Goal: Task Accomplishment & Management: Complete application form

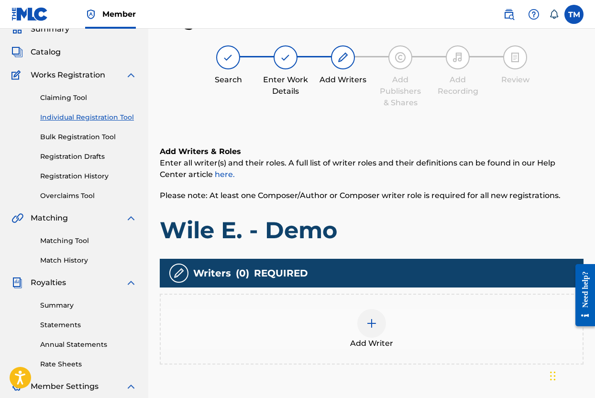
scroll to position [43, 0]
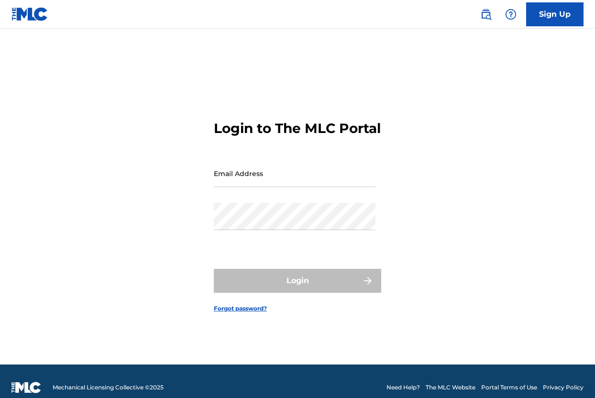
type input "[EMAIL_ADDRESS][DOMAIN_NAME]"
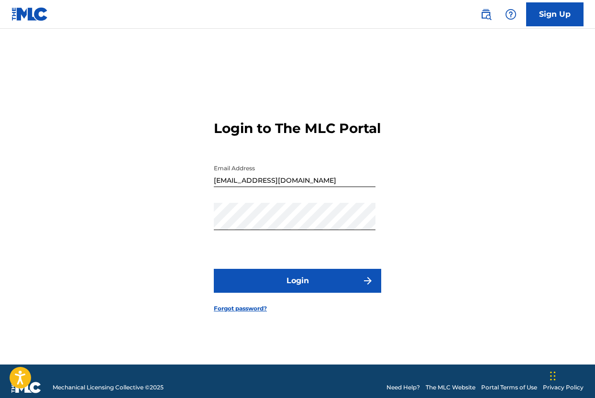
click at [298, 285] on button "Login" at bounding box center [297, 281] width 167 height 24
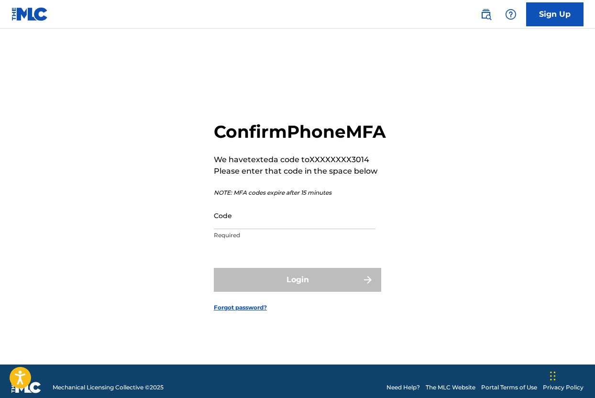
click at [232, 229] on input "Code" at bounding box center [295, 215] width 162 height 27
paste input "915273"
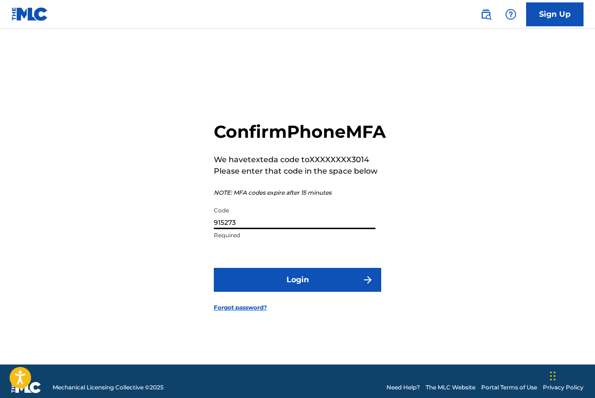
type input "915273"
click at [280, 287] on button "Login" at bounding box center [297, 280] width 167 height 24
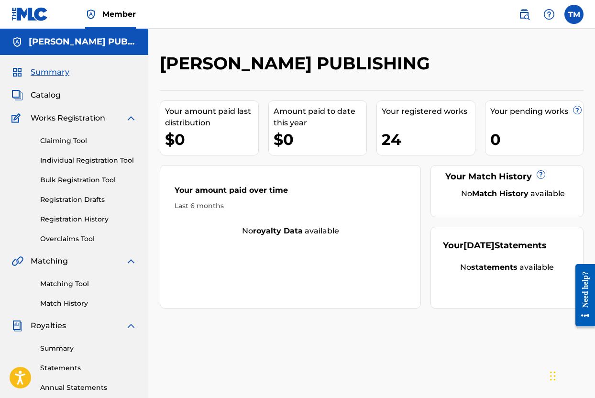
click at [97, 162] on link "Individual Registration Tool" at bounding box center [88, 160] width 97 height 10
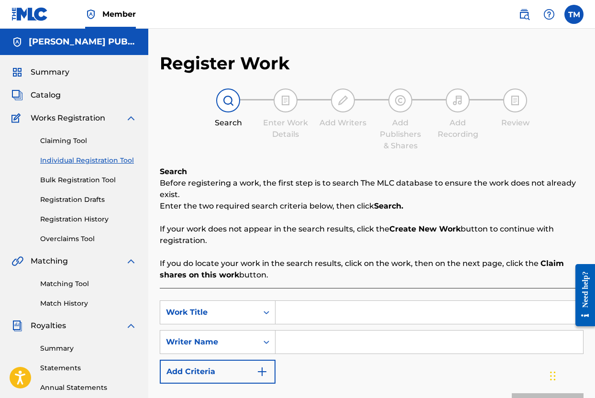
click at [301, 309] on input "Search Form" at bounding box center [428, 312] width 307 height 23
type input "Wile E. - Demo"
click at [322, 344] on input "Search Form" at bounding box center [428, 341] width 307 height 23
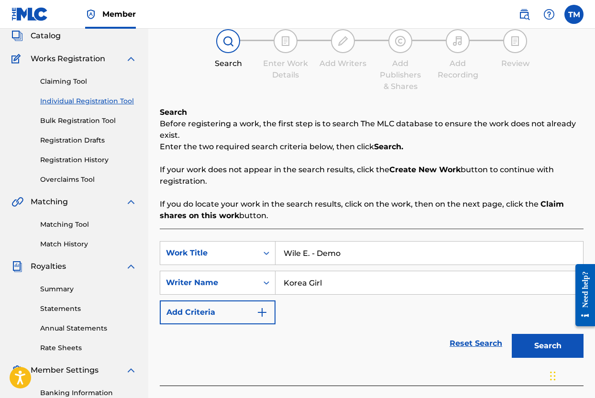
scroll to position [195, 0]
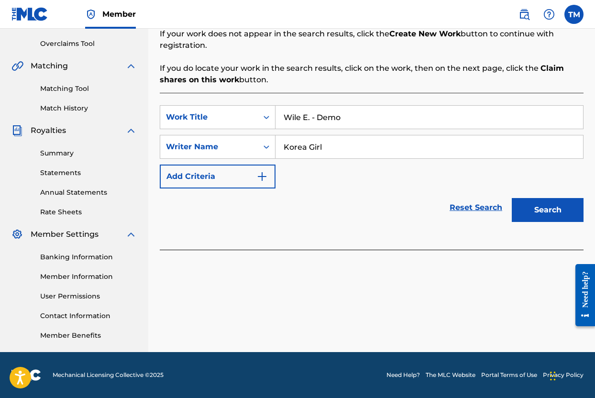
type input "Korea Girl"
click at [524, 217] on button "Search" at bounding box center [548, 210] width 72 height 24
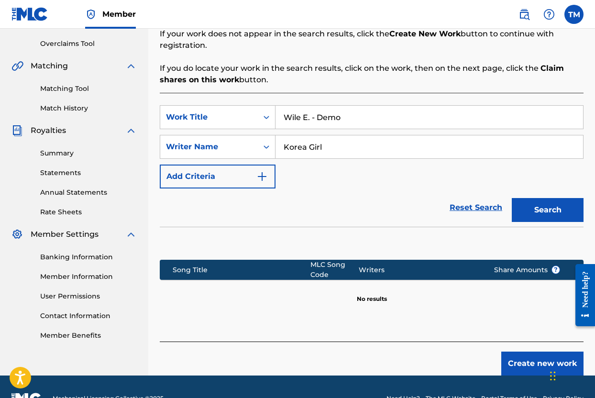
click at [526, 359] on button "Create new work" at bounding box center [542, 363] width 82 height 24
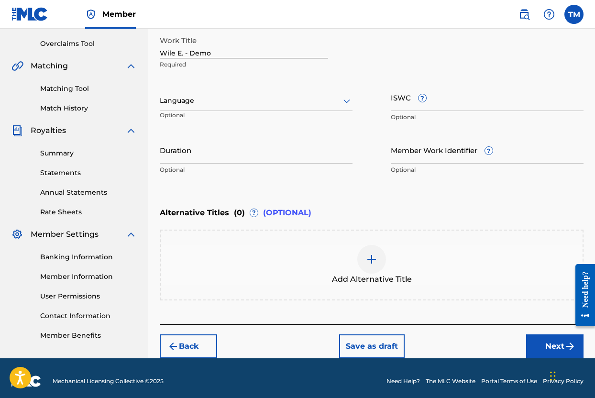
click at [472, 105] on input "ISWC ?" at bounding box center [487, 97] width 193 height 27
paste input "T-071.911.516-8"
type input "T-071.911.516-8"
click at [351, 99] on icon at bounding box center [346, 100] width 11 height 11
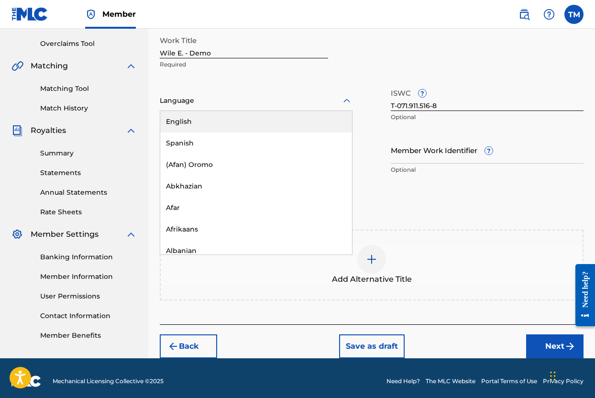
click at [325, 120] on div "English" at bounding box center [256, 122] width 192 height 22
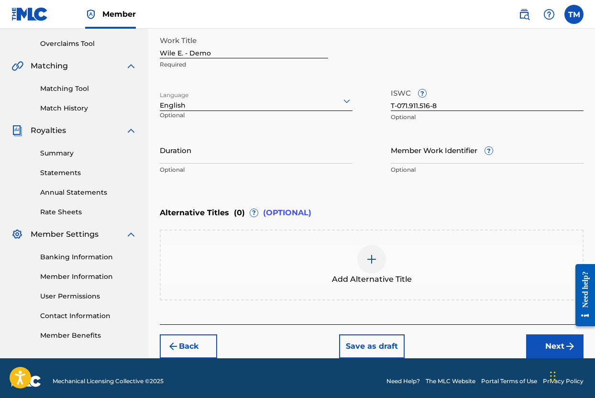
click at [340, 156] on input "Duration" at bounding box center [256, 149] width 193 height 27
type input "12:21"
click at [408, 180] on div "Enter Work Details Enter work details for ‘ Wile E. - Demo ’ below. Work Title …" at bounding box center [372, 86] width 424 height 231
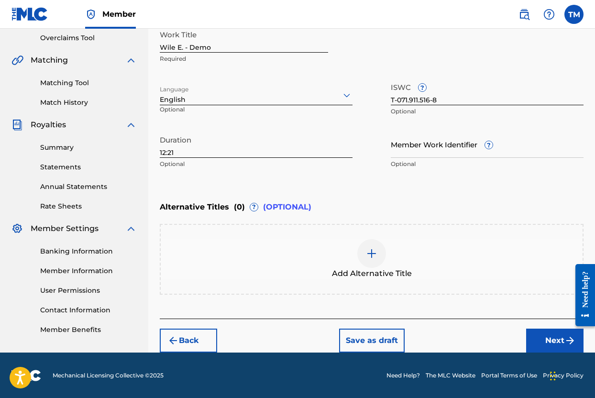
click at [538, 335] on button "Next" at bounding box center [554, 341] width 57 height 24
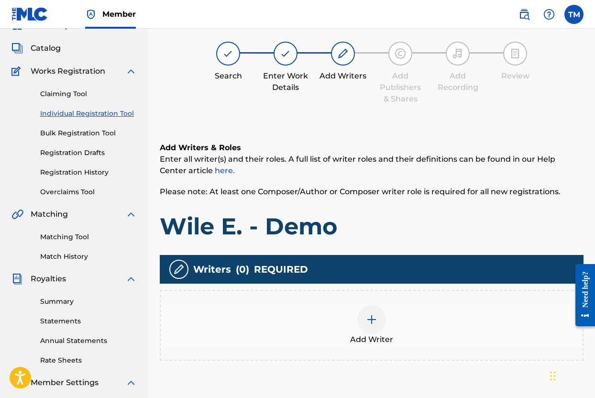
scroll to position [43, 0]
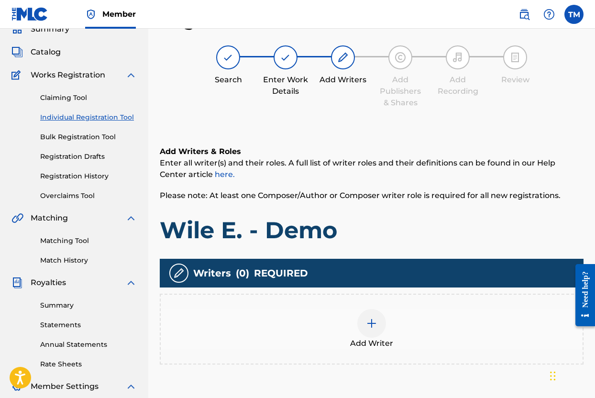
click at [364, 329] on div at bounding box center [371, 323] width 29 height 29
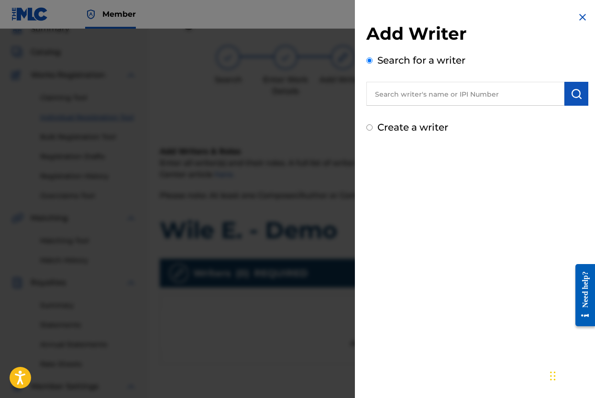
click at [446, 90] on input "text" at bounding box center [465, 94] width 198 height 24
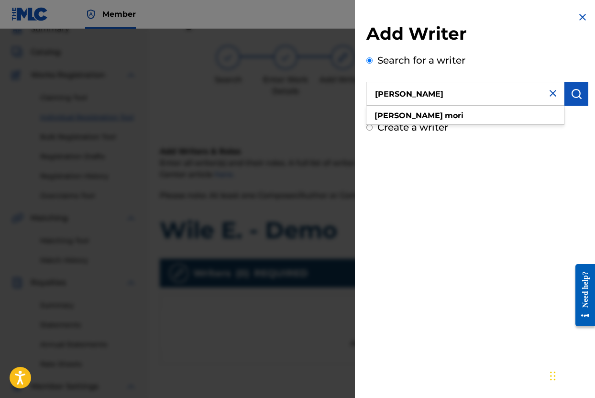
type input "Tobin mori"
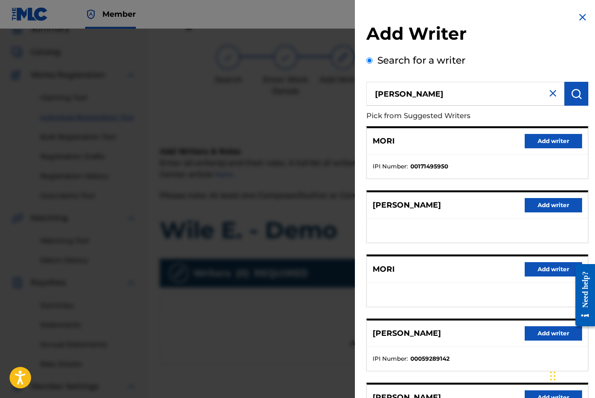
scroll to position [98, 0]
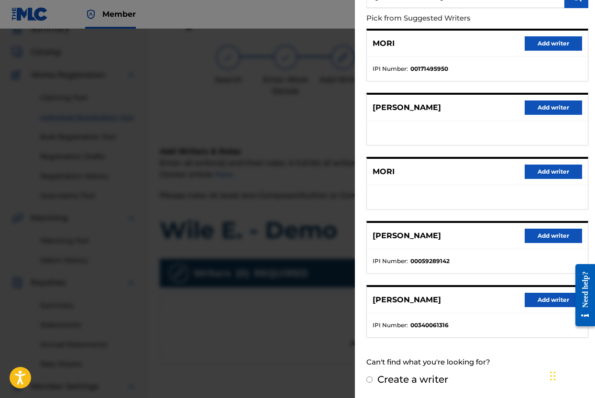
click at [532, 305] on button "Add writer" at bounding box center [553, 300] width 57 height 14
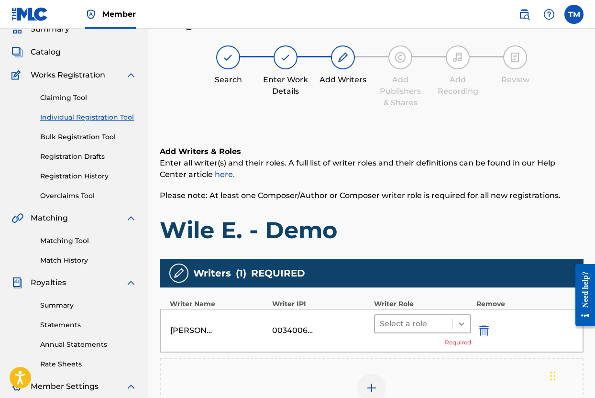
click at [462, 325] on icon at bounding box center [462, 324] width 10 height 10
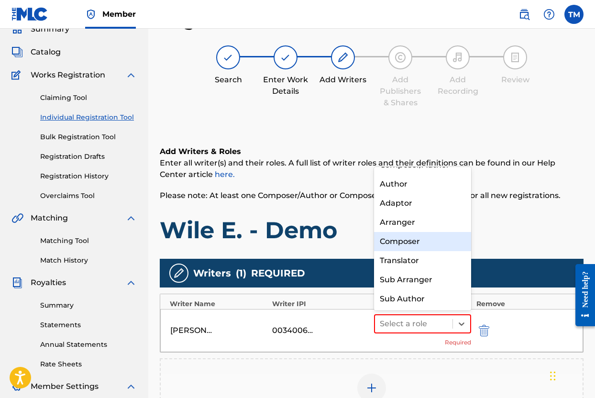
scroll to position [0, 0]
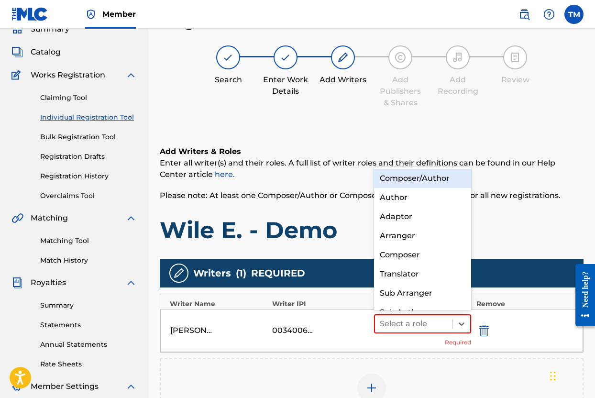
click at [436, 185] on div "Composer/Author" at bounding box center [422, 178] width 97 height 19
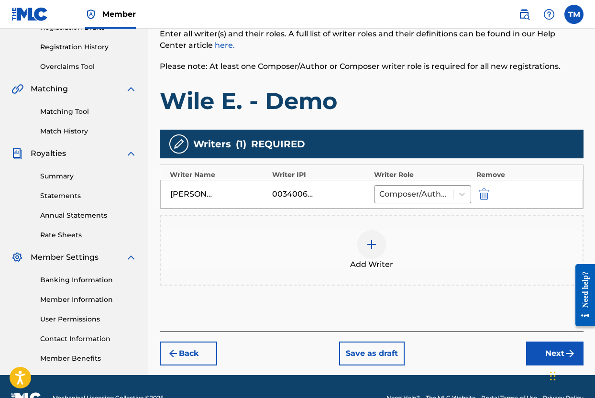
scroll to position [195, 0]
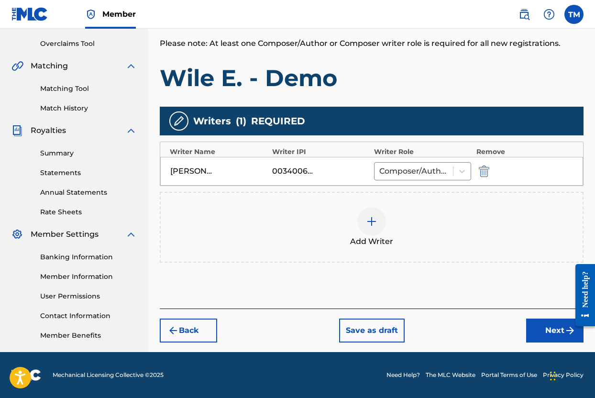
click at [367, 227] on img at bounding box center [371, 221] width 11 height 11
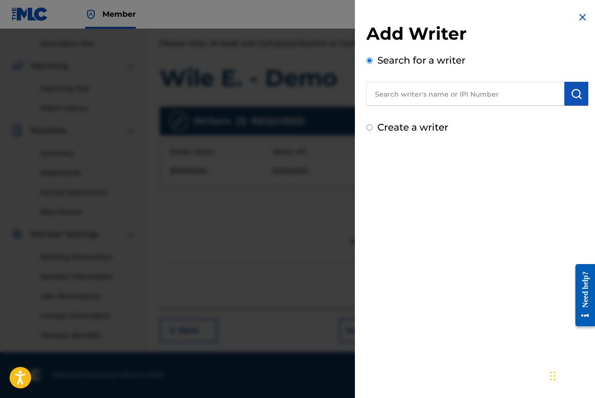
click at [434, 96] on input "text" at bounding box center [465, 94] width 198 height 24
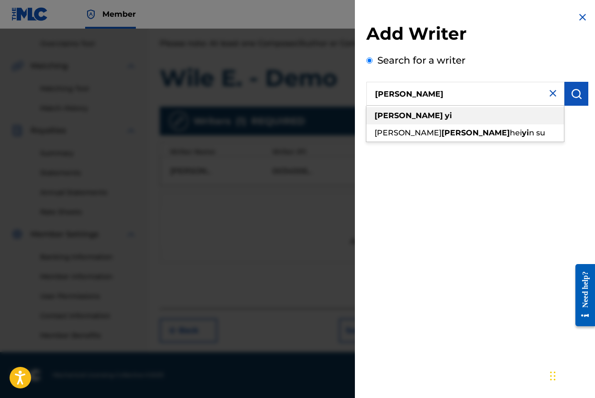
click at [433, 116] on div "elizabeth yi" at bounding box center [464, 115] width 197 height 17
type input "elizabeth yi"
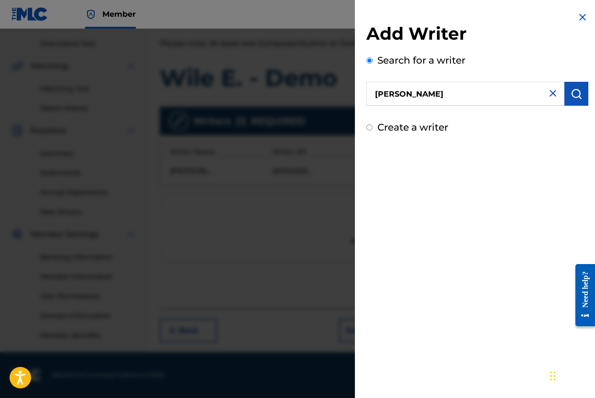
click at [572, 90] on img "submit" at bounding box center [575, 93] width 11 height 11
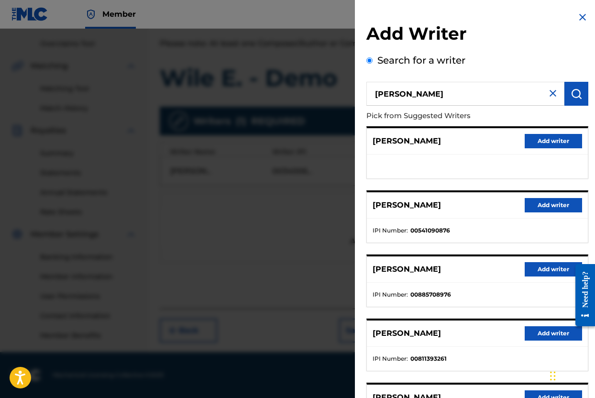
scroll to position [98, 0]
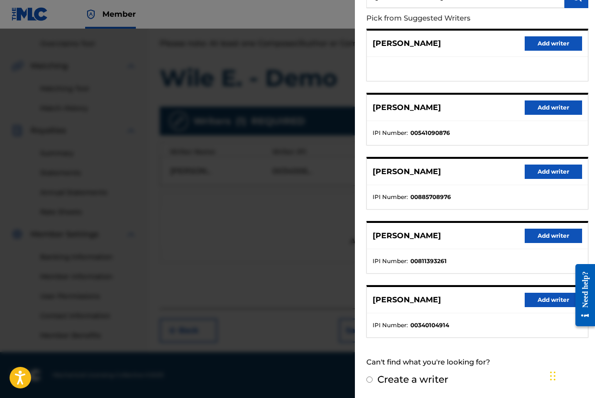
click at [535, 298] on button "Add writer" at bounding box center [553, 300] width 57 height 14
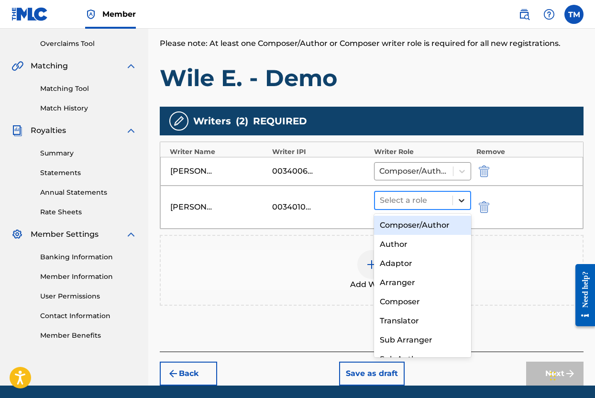
click at [464, 205] on div at bounding box center [461, 200] width 17 height 17
click at [447, 222] on div "Composer/Author" at bounding box center [422, 225] width 97 height 19
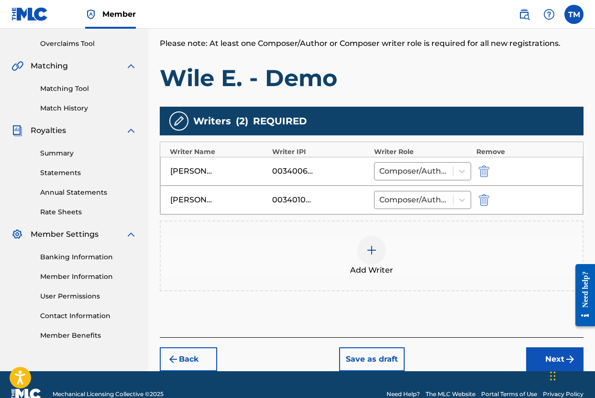
scroll to position [214, 0]
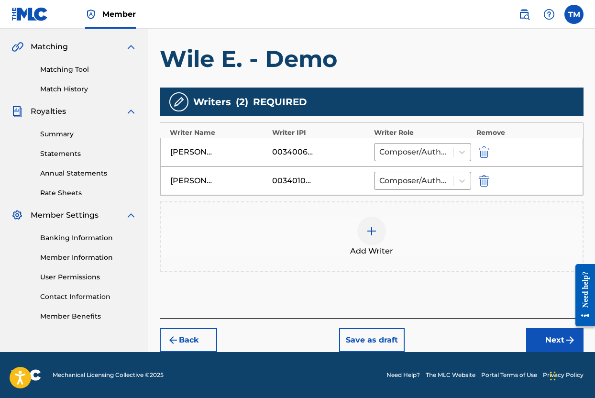
click at [541, 338] on button "Next" at bounding box center [554, 340] width 57 height 24
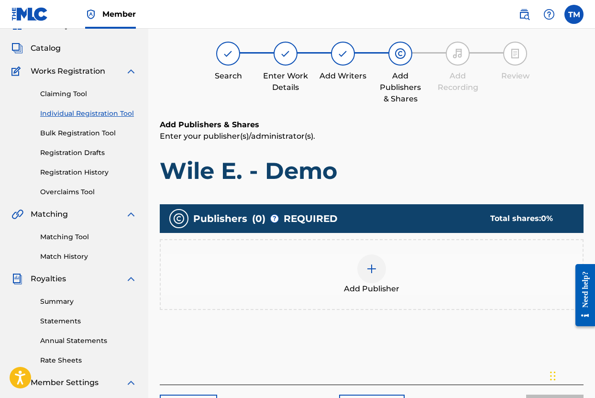
scroll to position [43, 0]
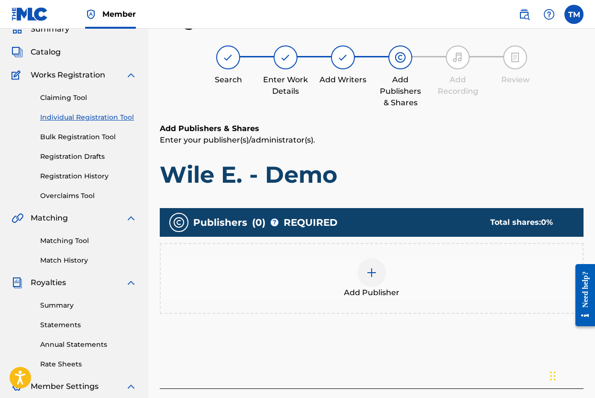
click at [374, 276] on img at bounding box center [371, 272] width 11 height 11
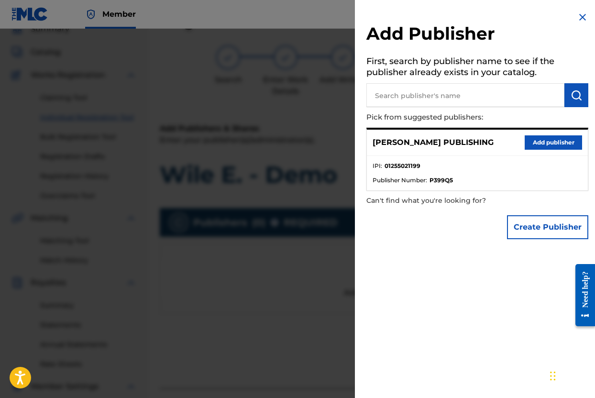
click at [543, 138] on button "Add publisher" at bounding box center [553, 142] width 57 height 14
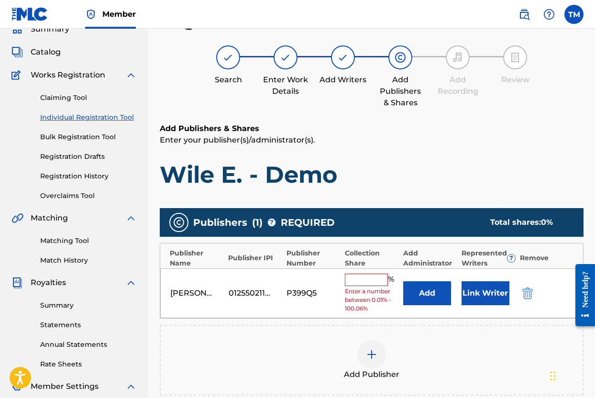
click at [372, 279] on input "text" at bounding box center [366, 280] width 43 height 12
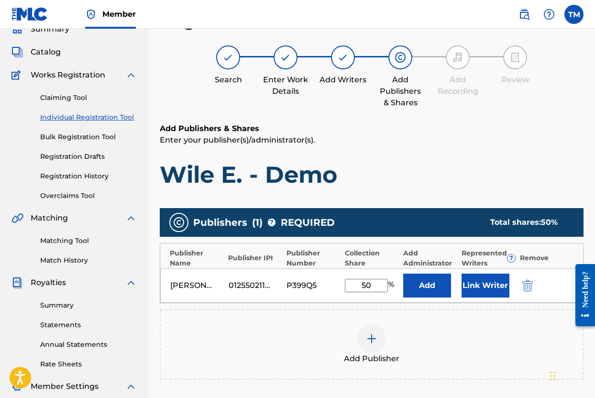
type input "50"
click at [327, 333] on div "Add Publisher" at bounding box center [372, 344] width 422 height 40
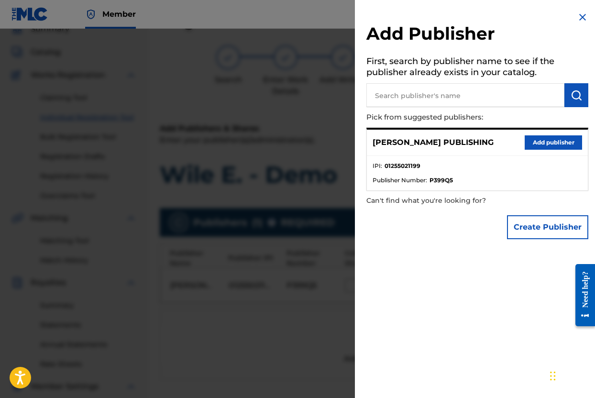
click at [579, 12] on img at bounding box center [582, 16] width 11 height 11
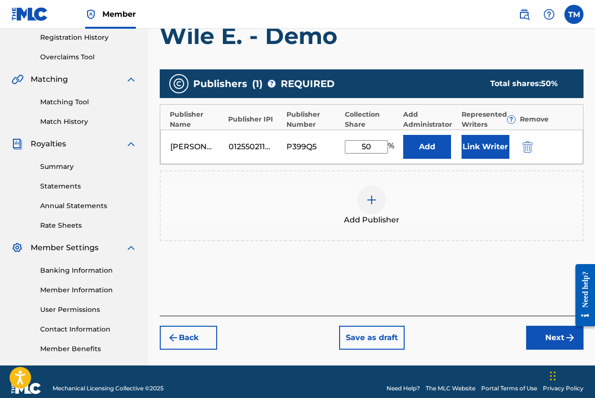
scroll to position [195, 0]
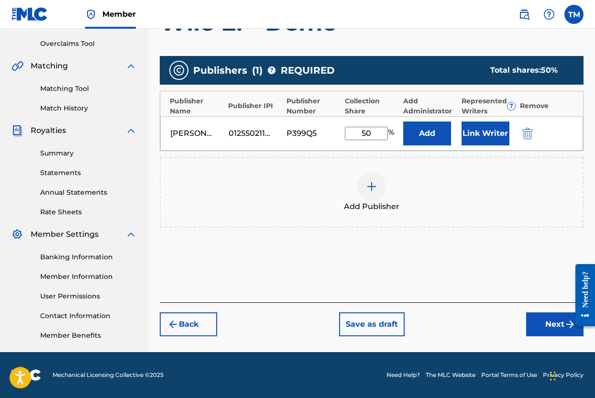
click at [537, 319] on button "Next" at bounding box center [554, 324] width 57 height 24
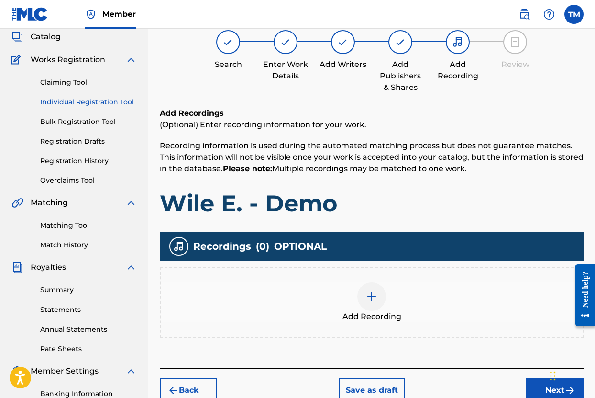
scroll to position [43, 0]
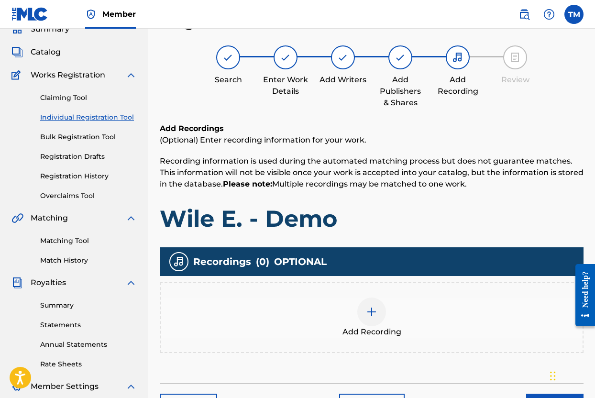
click at [379, 310] on div at bounding box center [371, 311] width 29 height 29
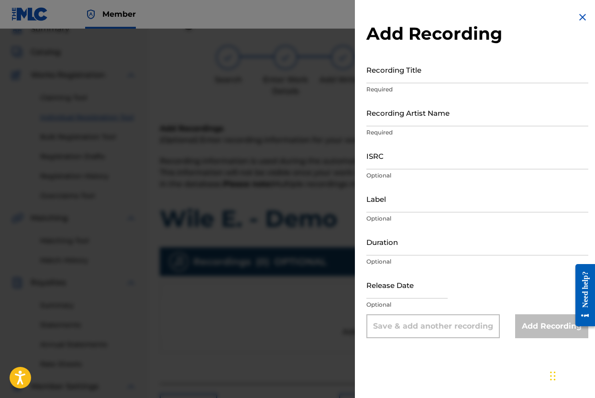
click at [488, 160] on input "ISRC" at bounding box center [477, 155] width 222 height 27
paste input "USB750404019"
type input "USB750404019"
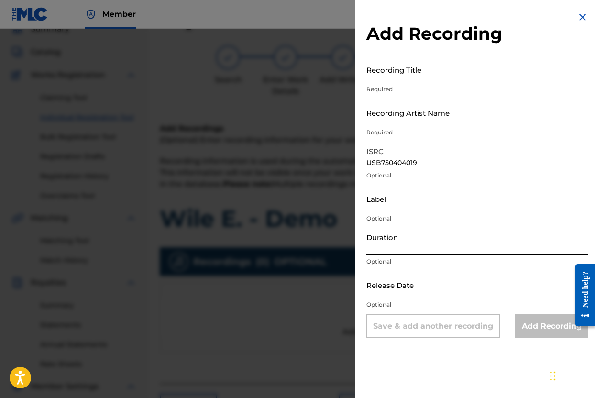
click at [462, 246] on input "Duration" at bounding box center [477, 241] width 222 height 27
type input "12:21"
click at [526, 293] on div "Release Date Optional" at bounding box center [477, 292] width 222 height 43
click at [436, 75] on input "Recording Title" at bounding box center [477, 69] width 222 height 27
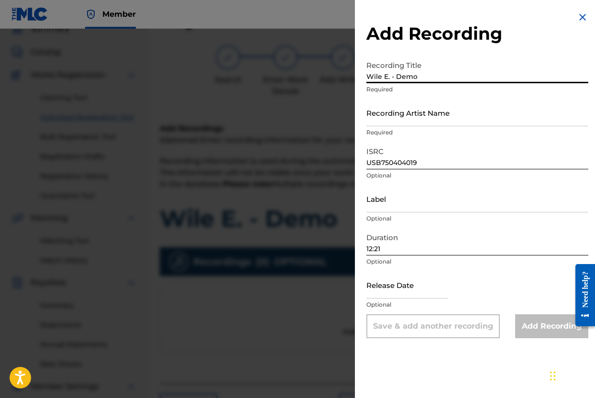
type input "Wile E. - Demo"
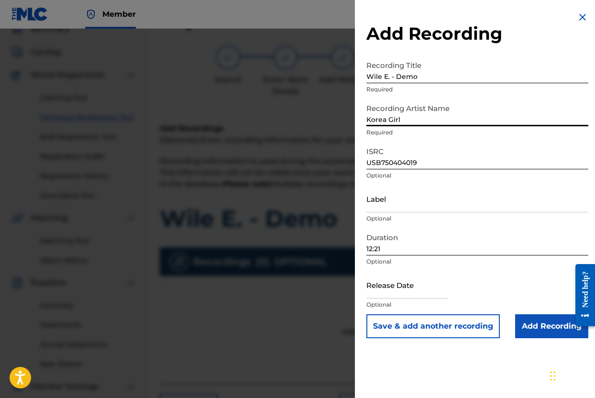
type input "Korea Girl"
click at [548, 335] on input "Add Recording" at bounding box center [551, 326] width 73 height 24
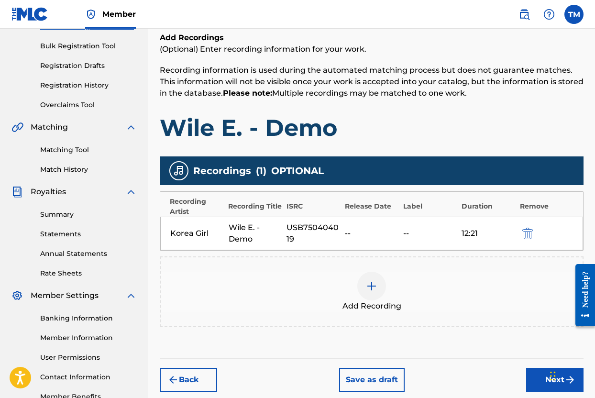
scroll to position [195, 0]
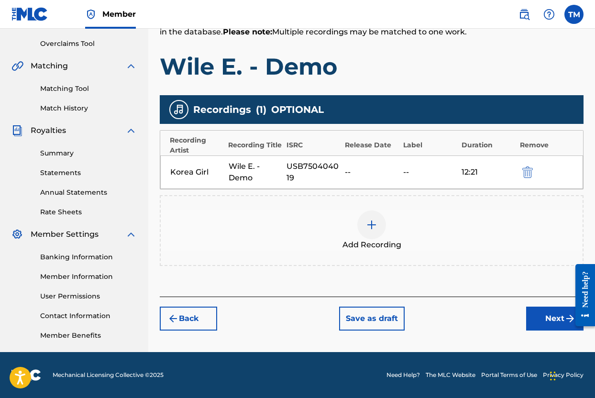
click at [553, 318] on button "Next" at bounding box center [554, 319] width 57 height 24
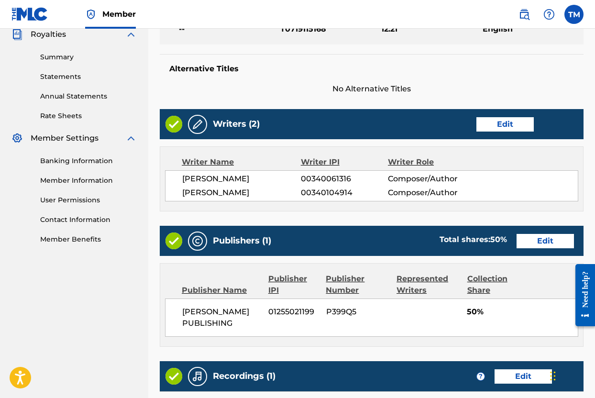
scroll to position [439, 0]
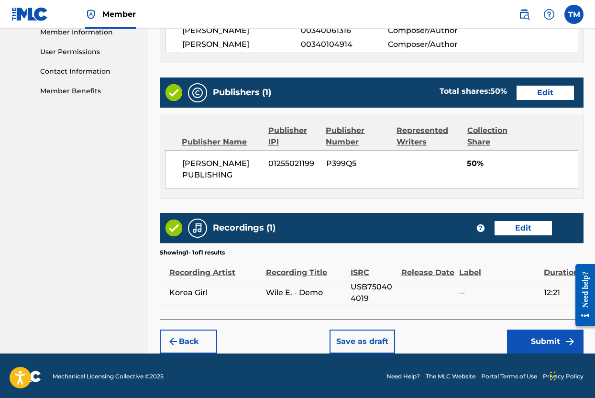
click at [543, 339] on button "Submit" at bounding box center [545, 341] width 77 height 24
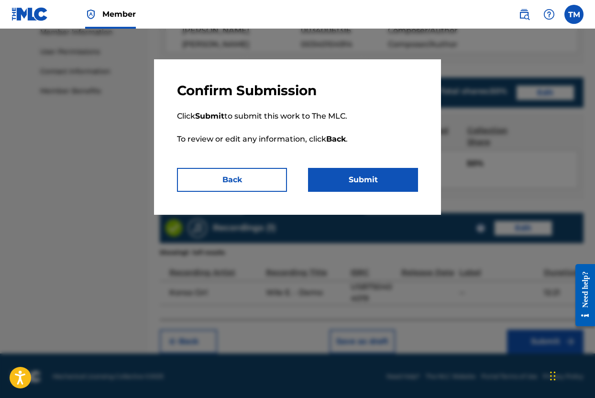
click at [368, 174] on button "Submit" at bounding box center [363, 180] width 110 height 24
